Goal: Task Accomplishment & Management: Manage account settings

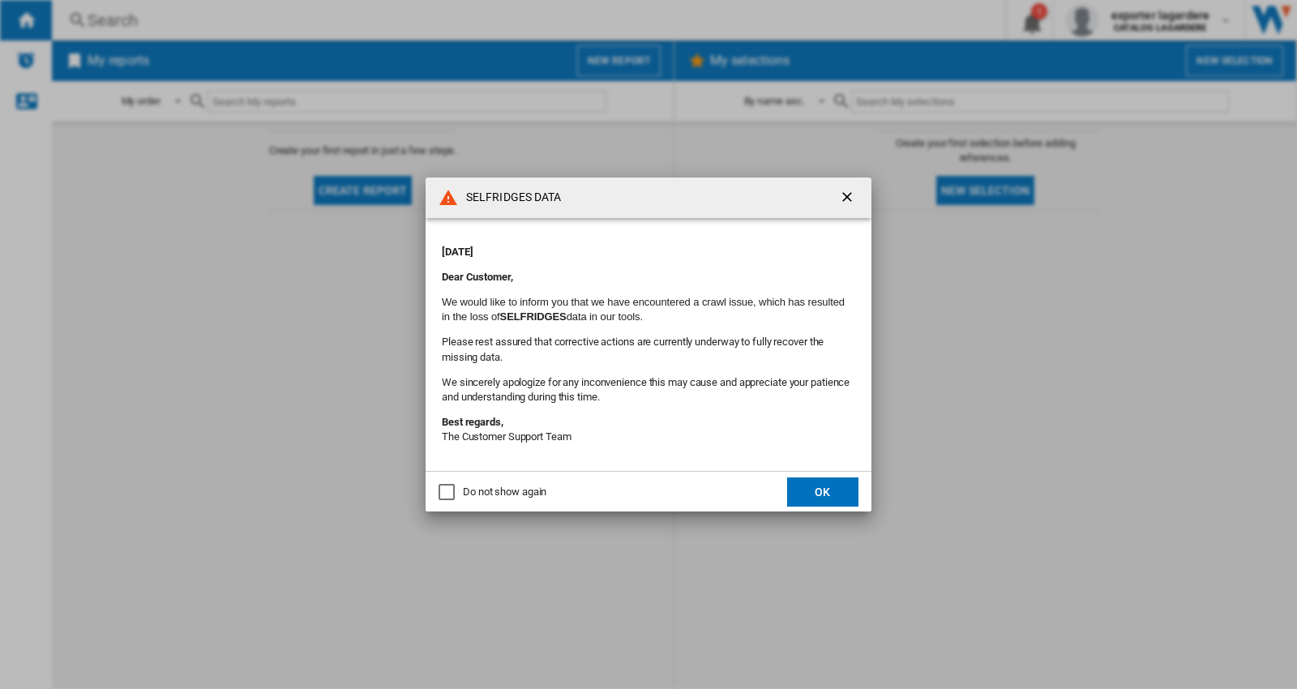
click at [843, 204] on ng-md-icon "getI18NText('BUTTONS.CLOSE_DIALOG')" at bounding box center [848, 198] width 19 height 19
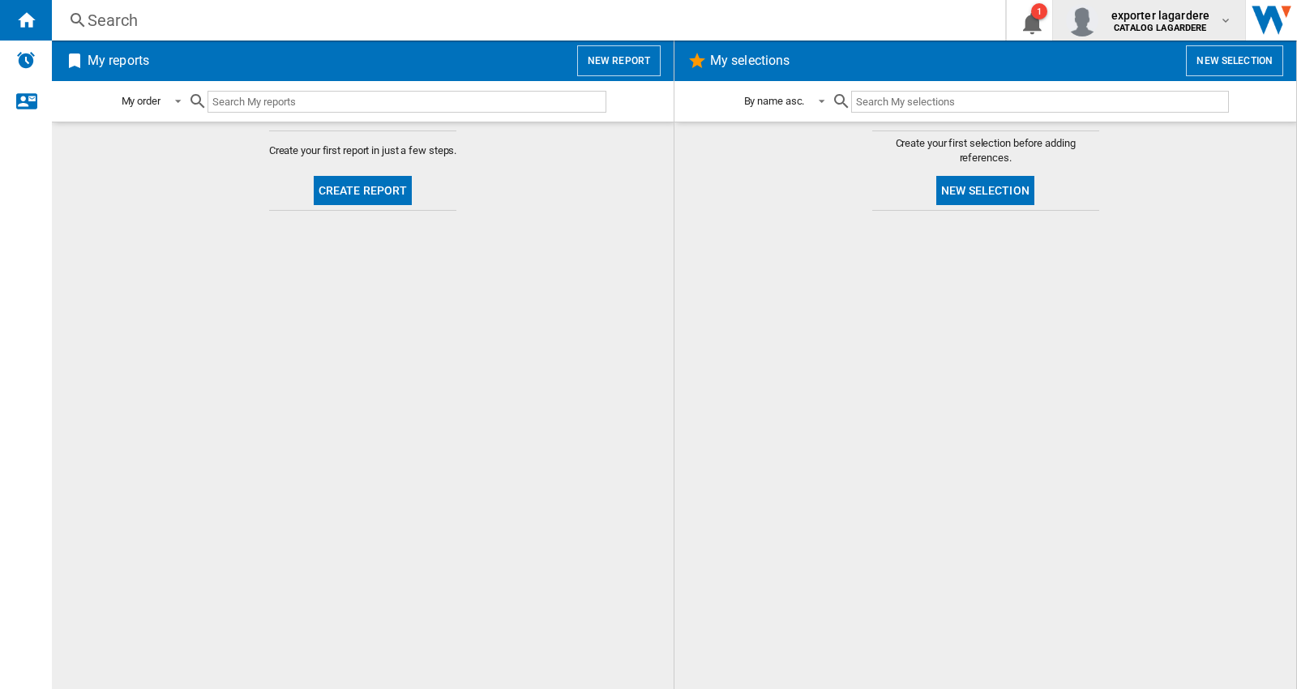
click at [1149, 14] on span "exporter lagardere" at bounding box center [1161, 15] width 99 height 16
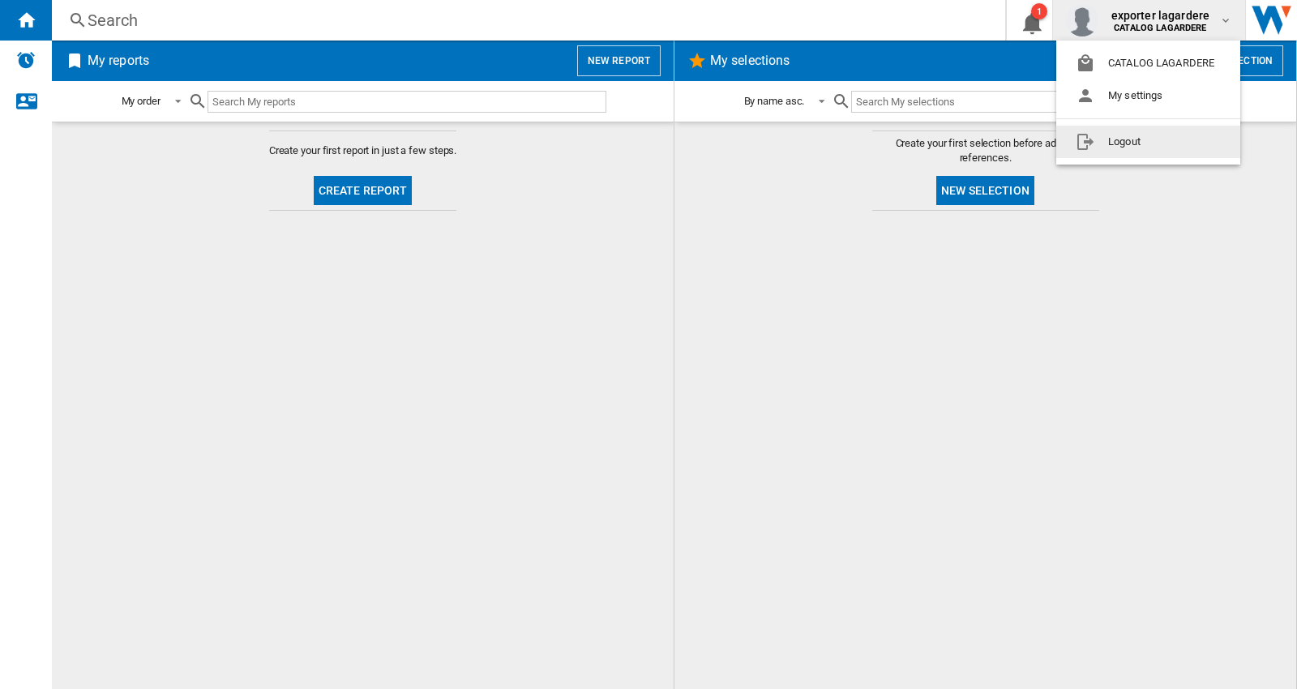
click at [1124, 143] on button "Logout" at bounding box center [1148, 142] width 184 height 32
